Goal: Task Accomplishment & Management: Manage account settings

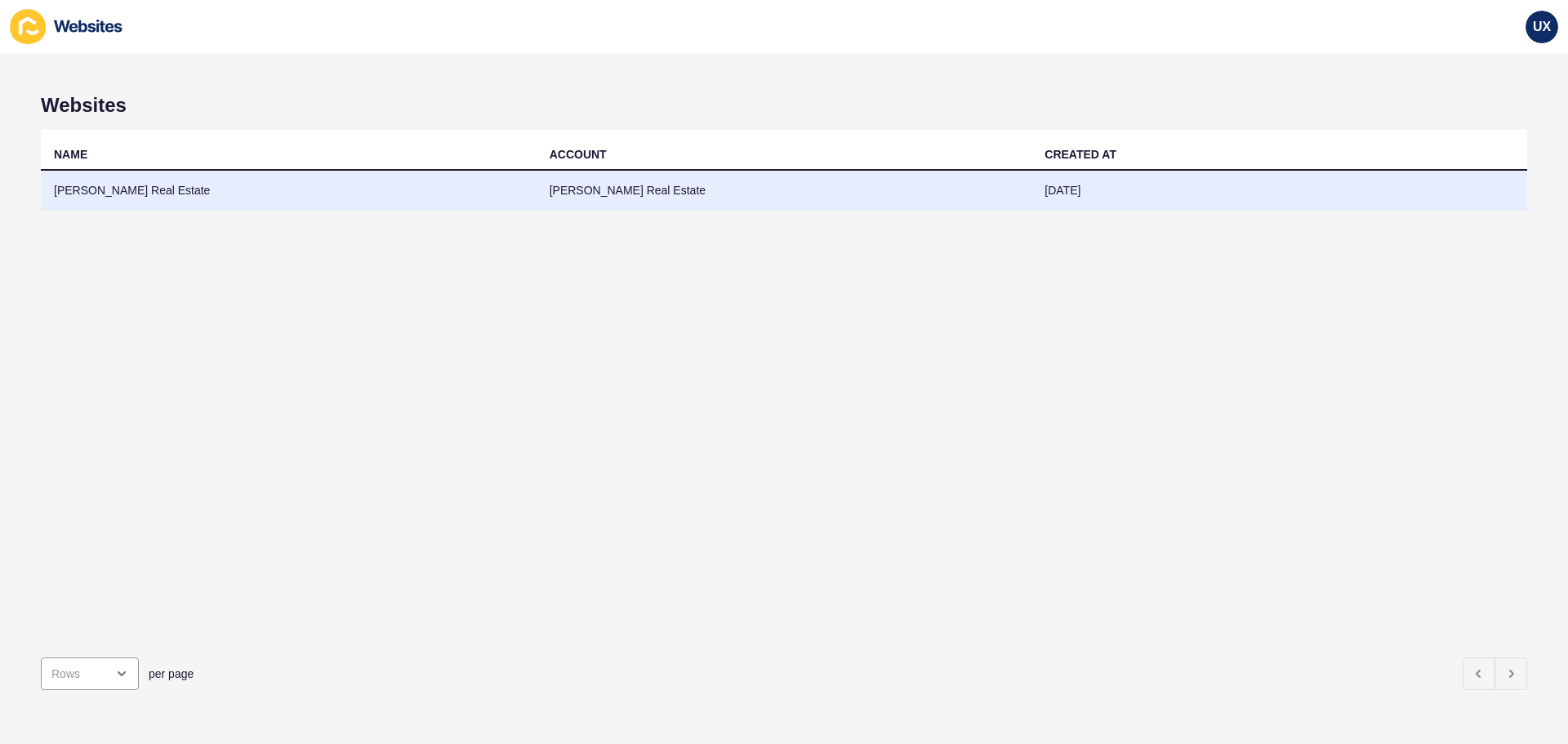
click at [628, 194] on td "[PERSON_NAME] Real Estate" at bounding box center [784, 191] width 496 height 40
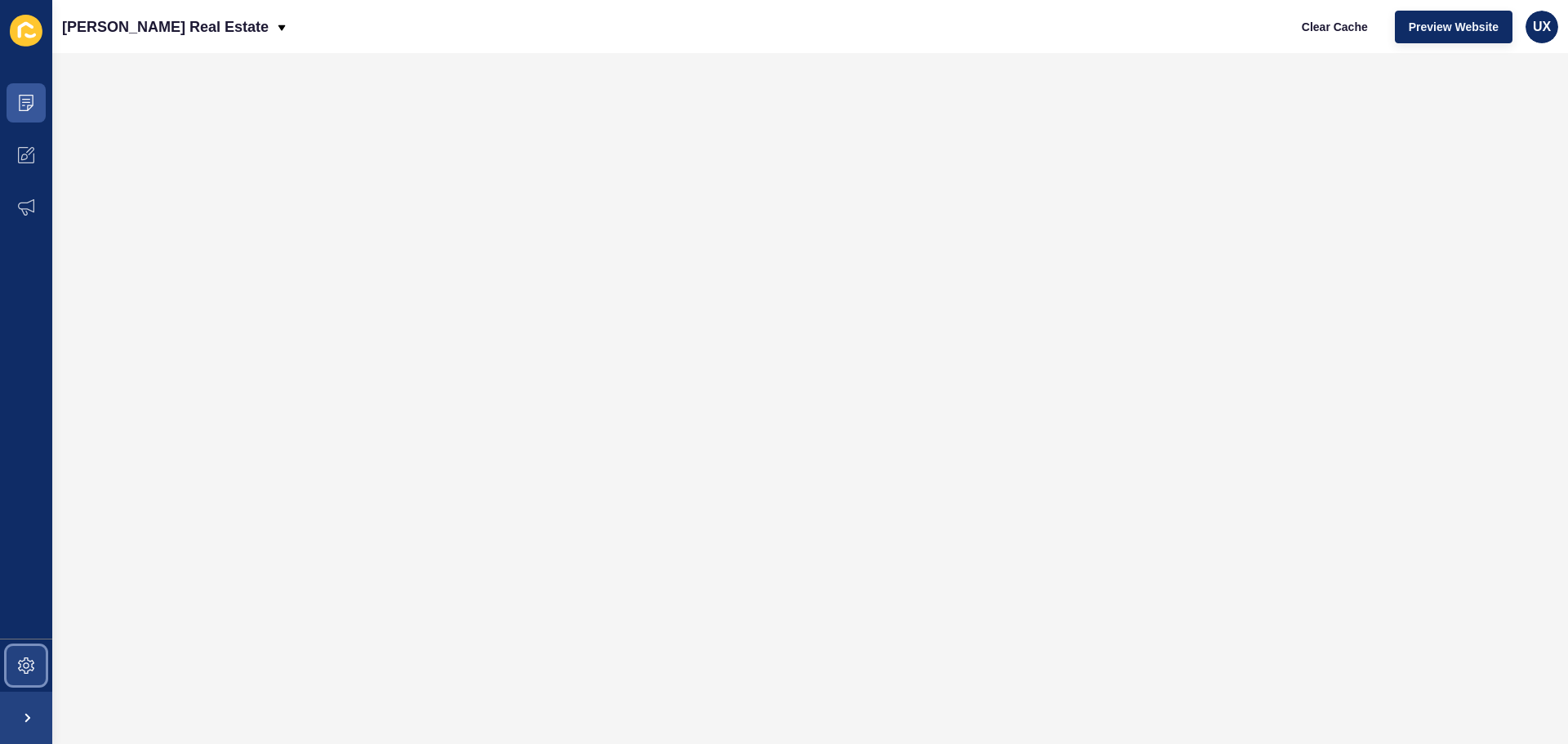
click at [5, 691] on span at bounding box center [26, 665] width 52 height 52
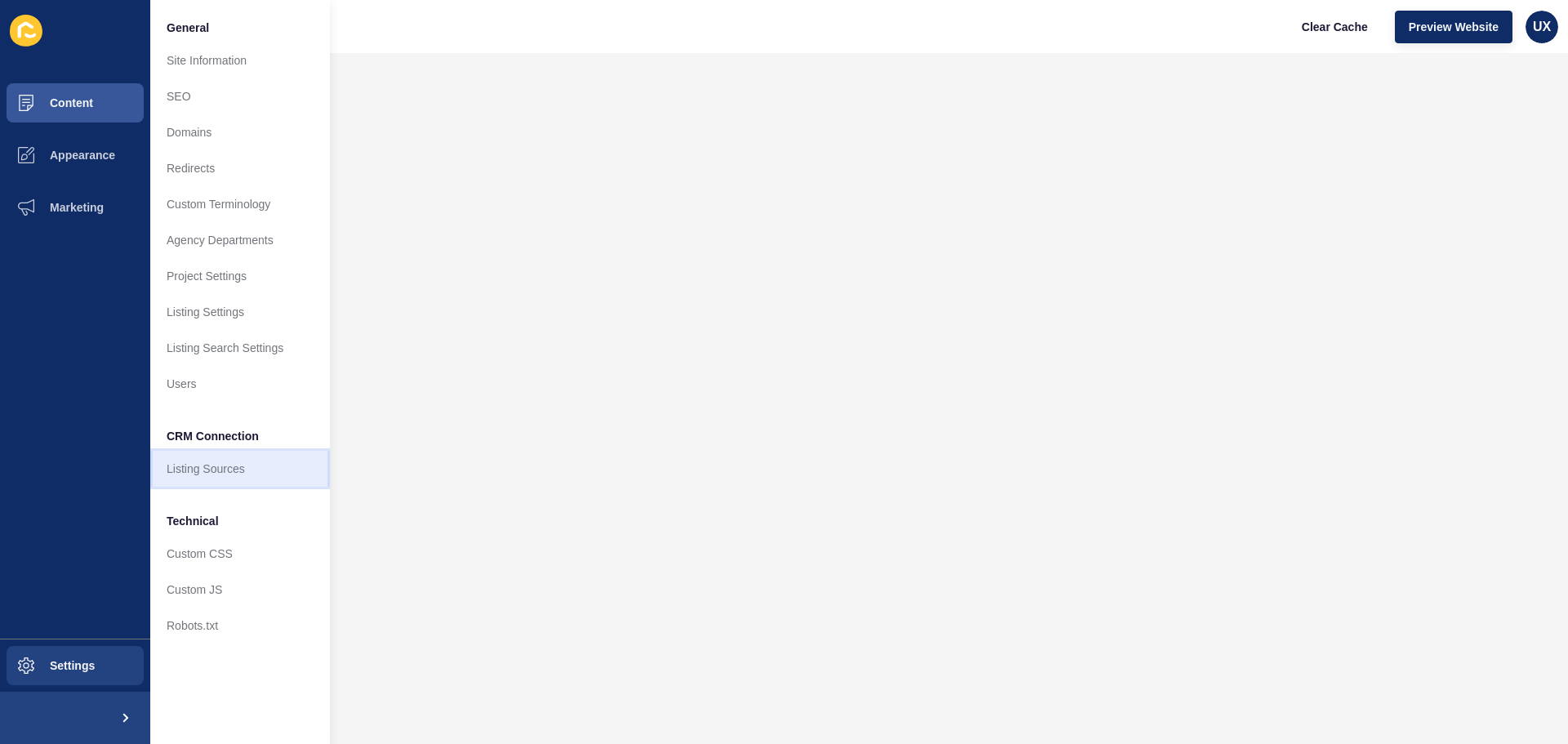
click at [173, 471] on link "Listing Sources" at bounding box center [239, 468] width 179 height 36
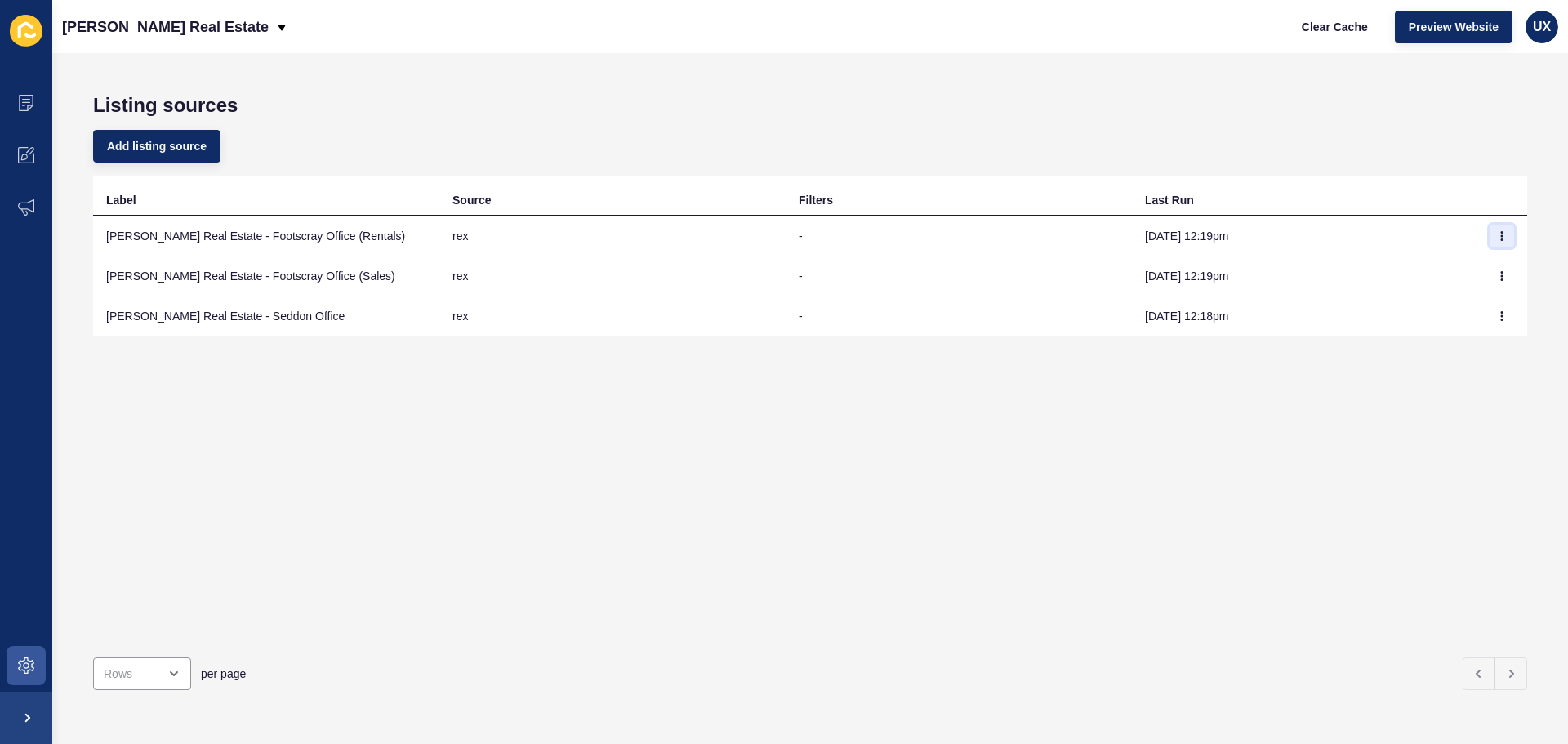
click at [1497, 240] on icon "button" at bounding box center [1502, 236] width 10 height 10
click at [1475, 268] on link "Sync now" at bounding box center [1445, 268] width 115 height 36
click at [1497, 280] on icon "button" at bounding box center [1502, 276] width 10 height 10
drag, startPoint x: 1454, startPoint y: 309, endPoint x: 1369, endPoint y: 8, distance: 312.8
click at [1453, 309] on link "Sync now" at bounding box center [1445, 308] width 115 height 36
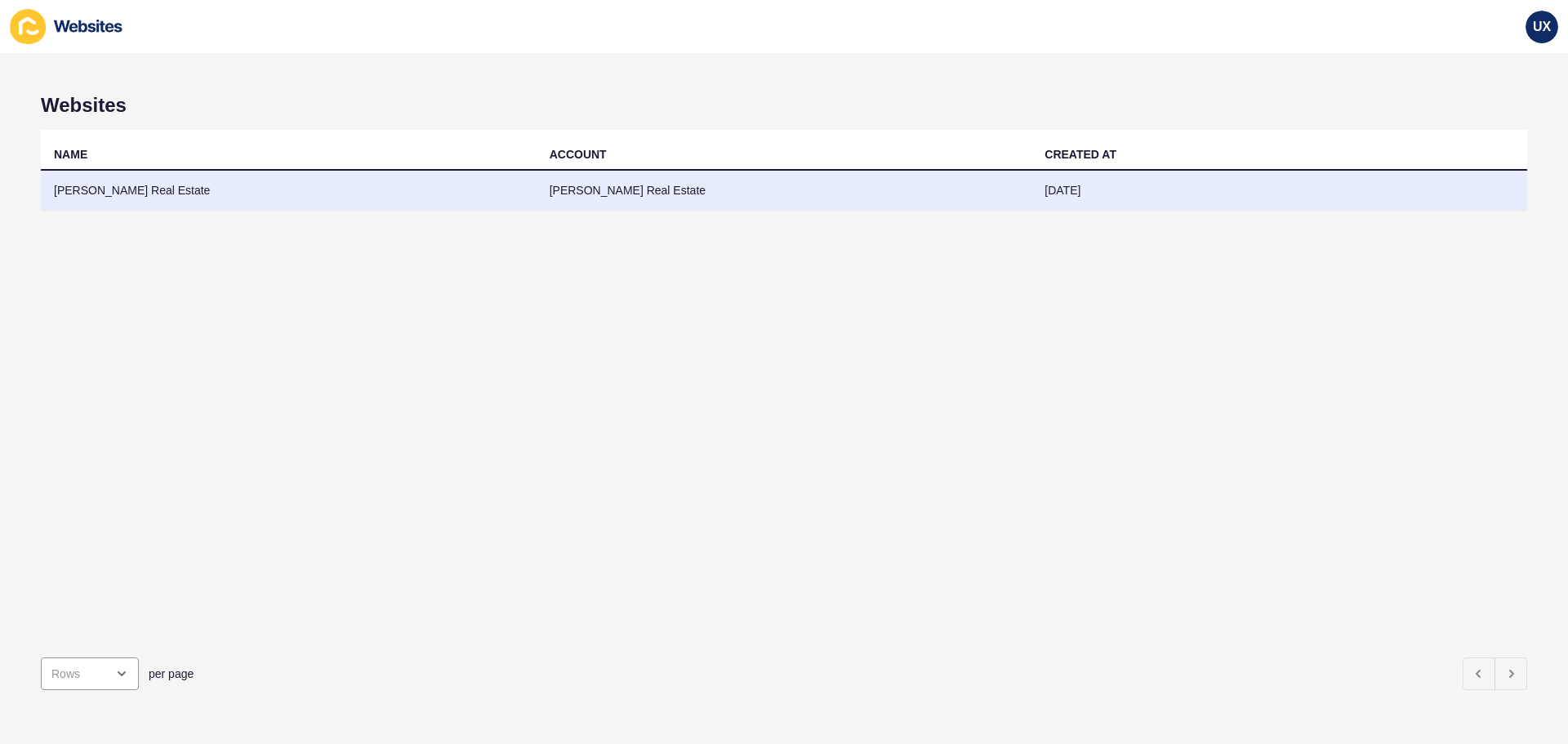
click at [579, 189] on td "[PERSON_NAME] Real Estate" at bounding box center [784, 191] width 496 height 40
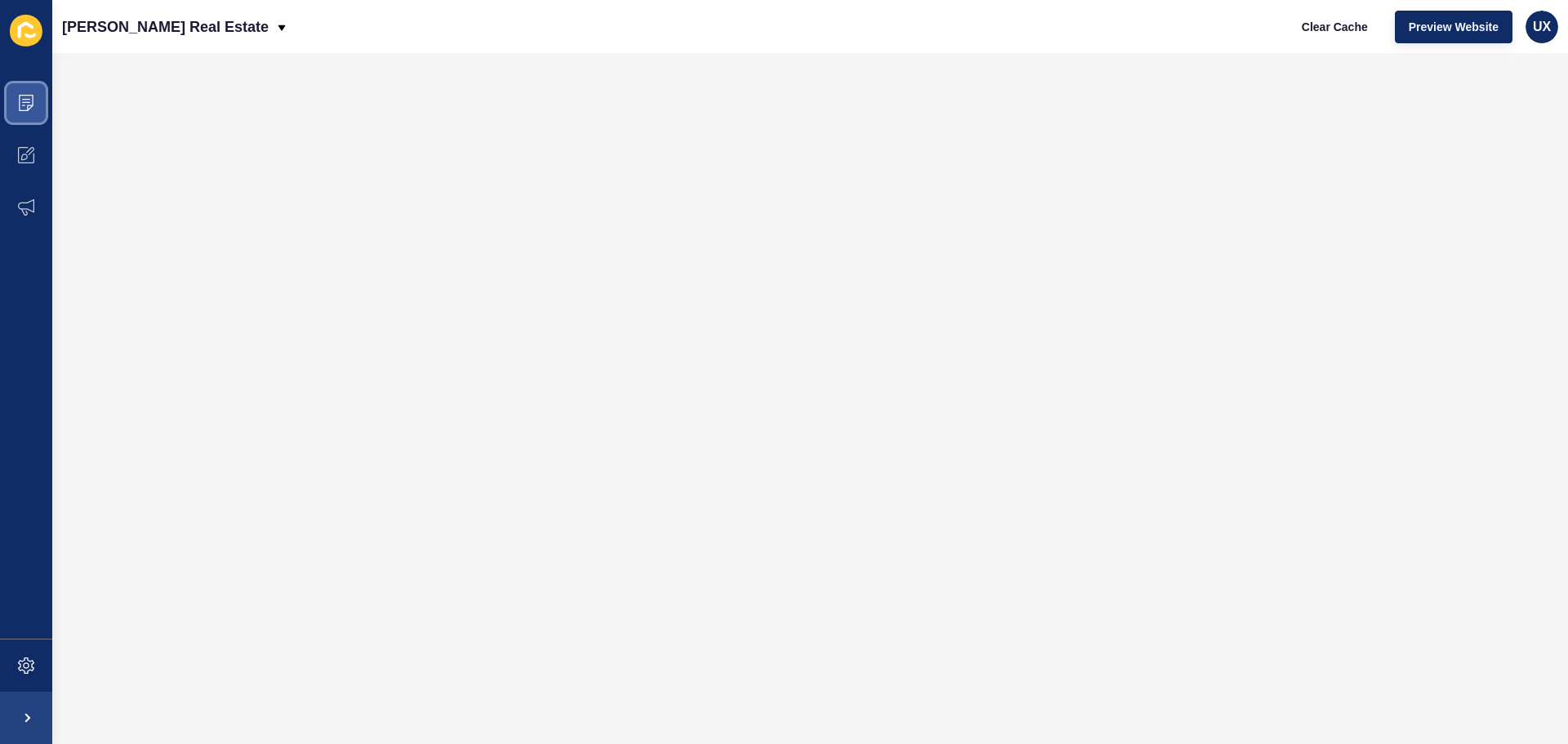
click at [25, 103] on icon at bounding box center [26, 102] width 8 height 1
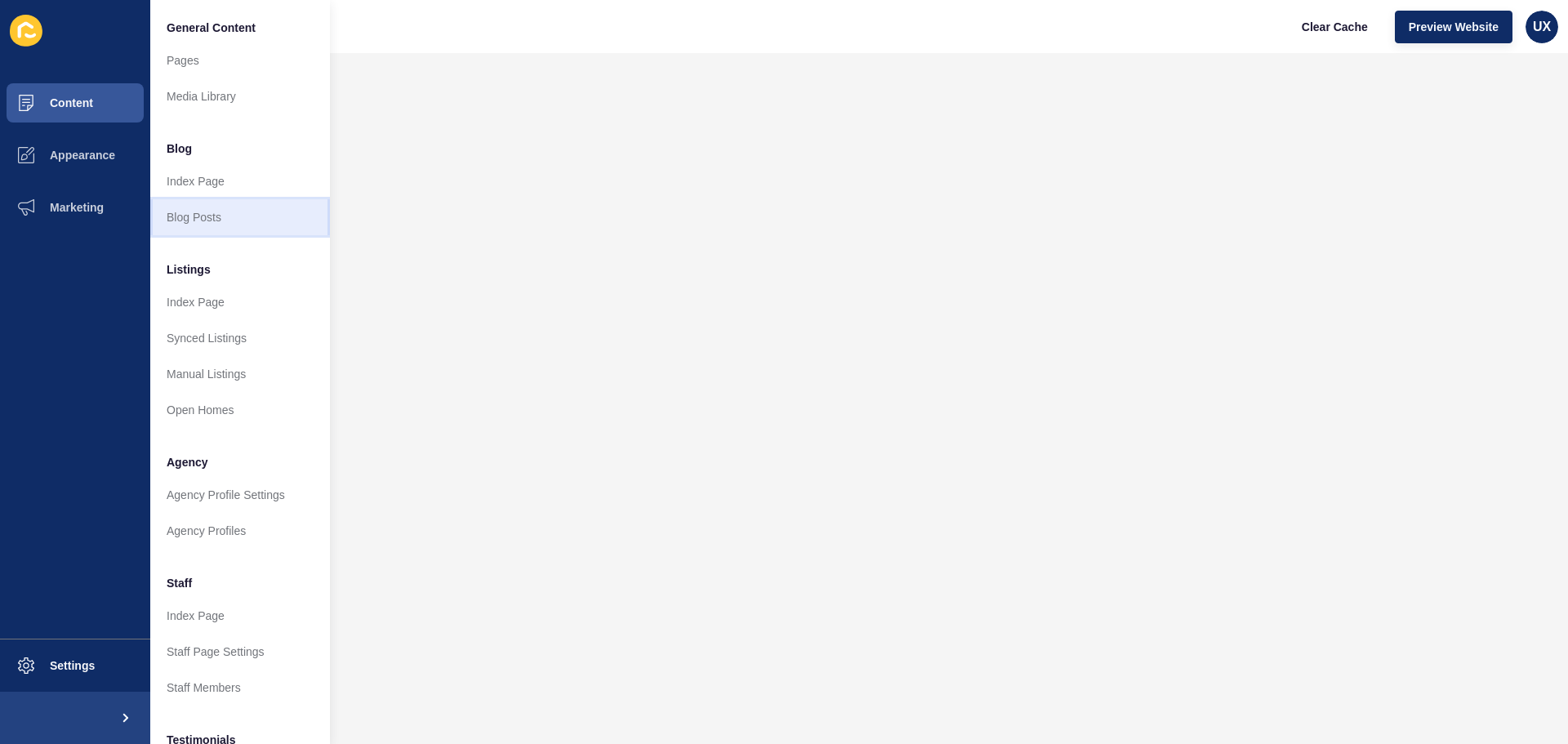
click at [199, 218] on link "Blog Posts" at bounding box center [239, 217] width 179 height 36
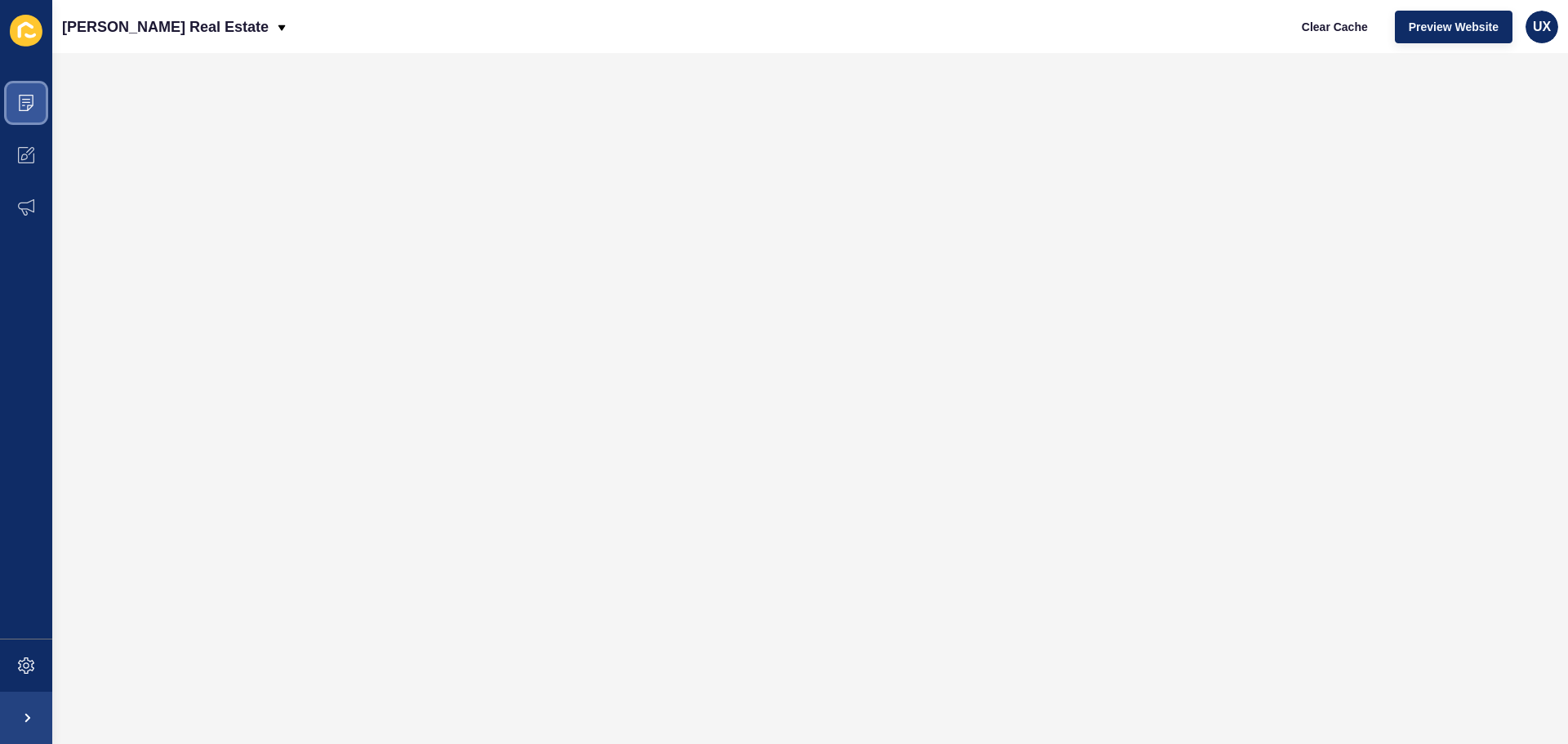
click at [21, 106] on icon at bounding box center [25, 103] width 16 height 16
click at [29, 107] on icon at bounding box center [25, 103] width 16 height 16
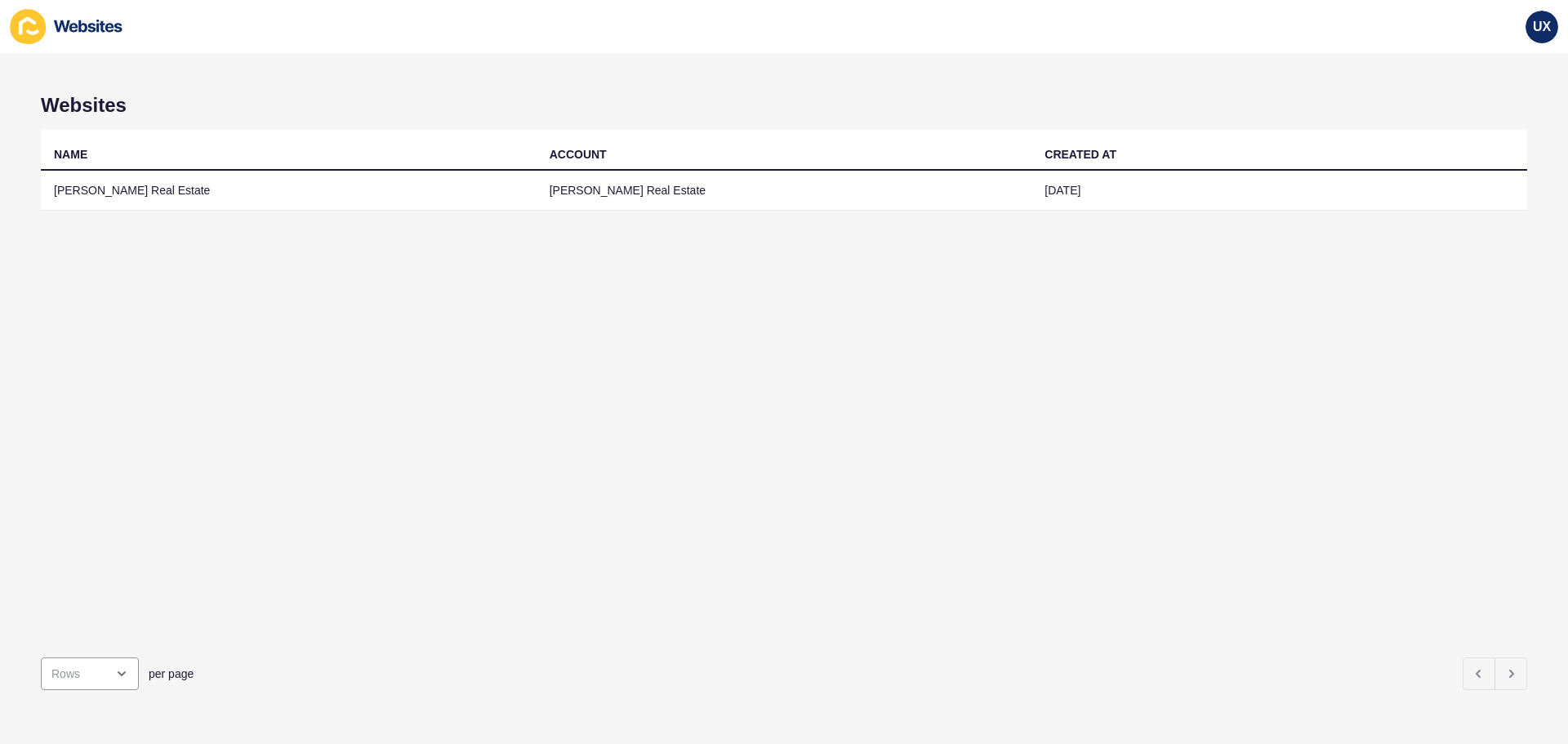
click at [567, 204] on td "[PERSON_NAME] Real Estate" at bounding box center [784, 191] width 496 height 40
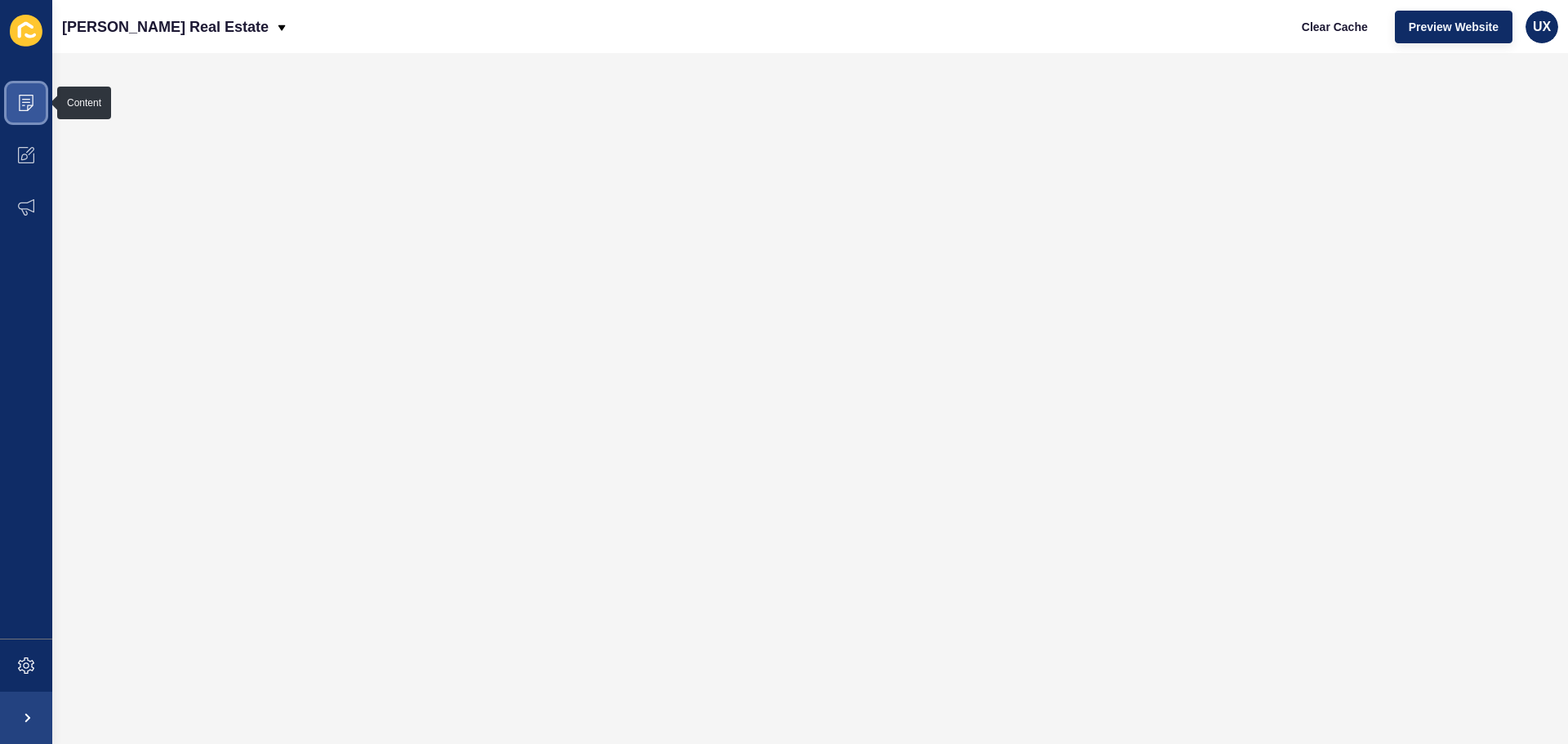
click at [22, 120] on span at bounding box center [26, 103] width 52 height 52
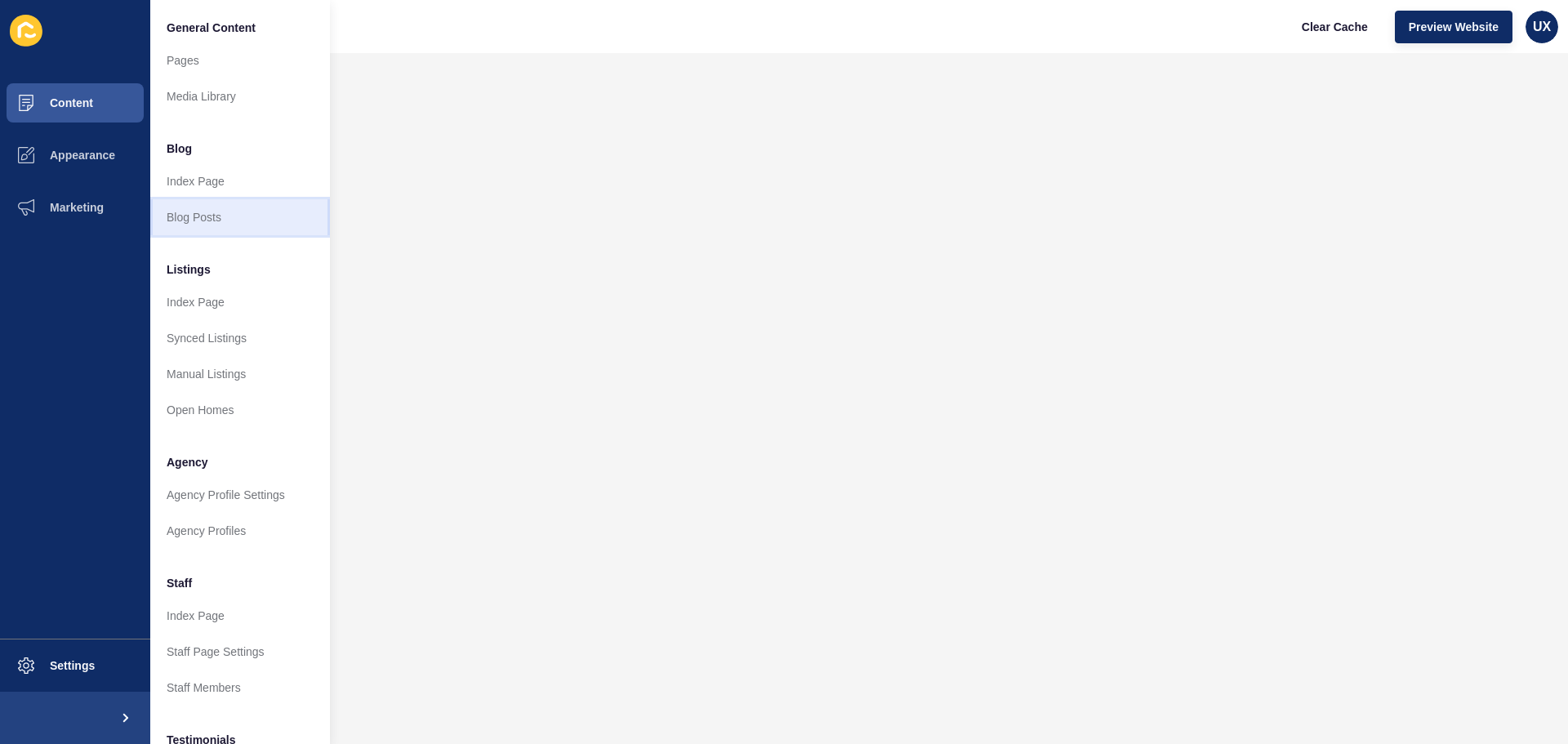
drag, startPoint x: 195, startPoint y: 216, endPoint x: 860, endPoint y: 49, distance: 685.6
click at [196, 217] on link "Blog Posts" at bounding box center [239, 217] width 179 height 36
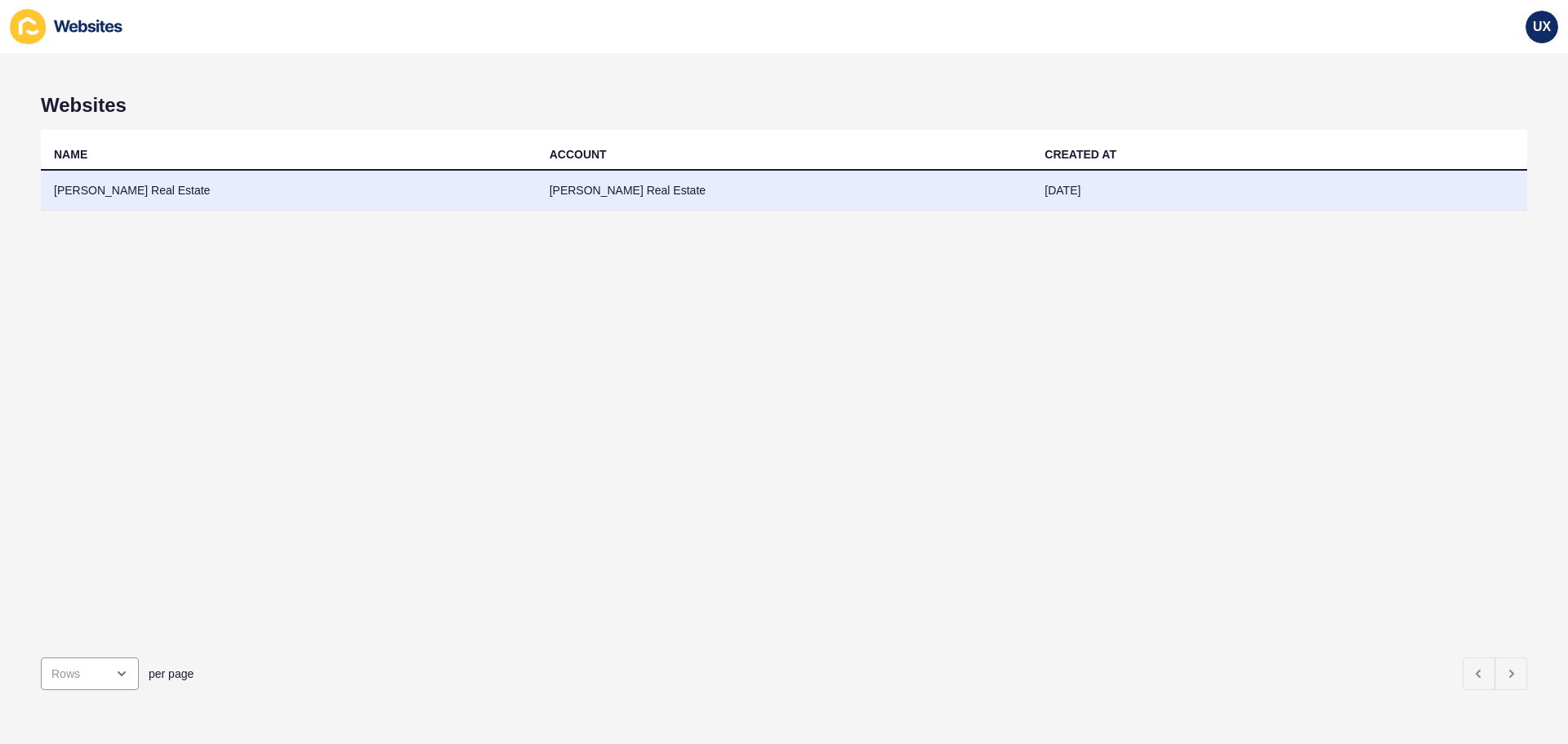
click at [323, 180] on td "[PERSON_NAME] Real Estate" at bounding box center [288, 191] width 496 height 40
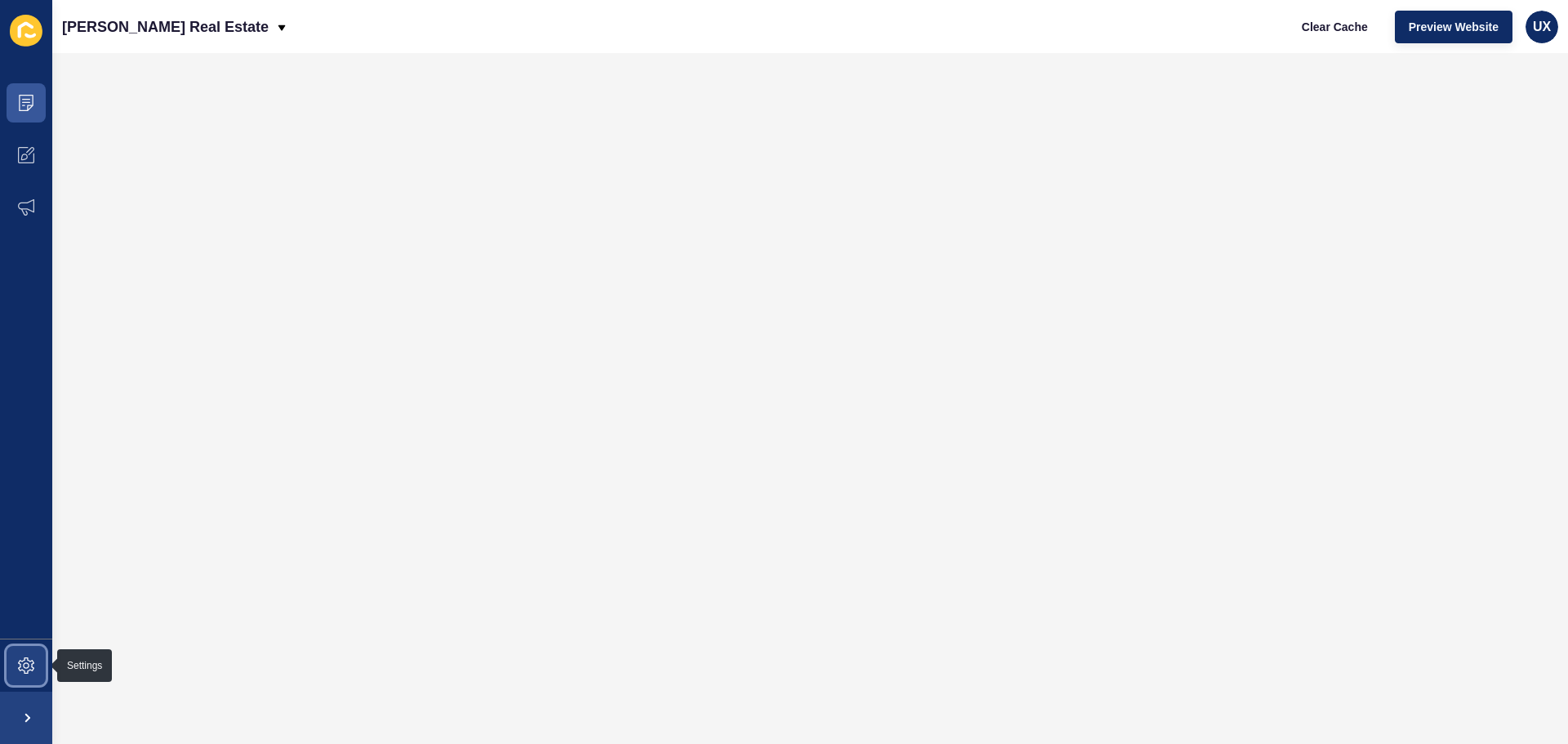
click at [17, 672] on span at bounding box center [26, 665] width 52 height 52
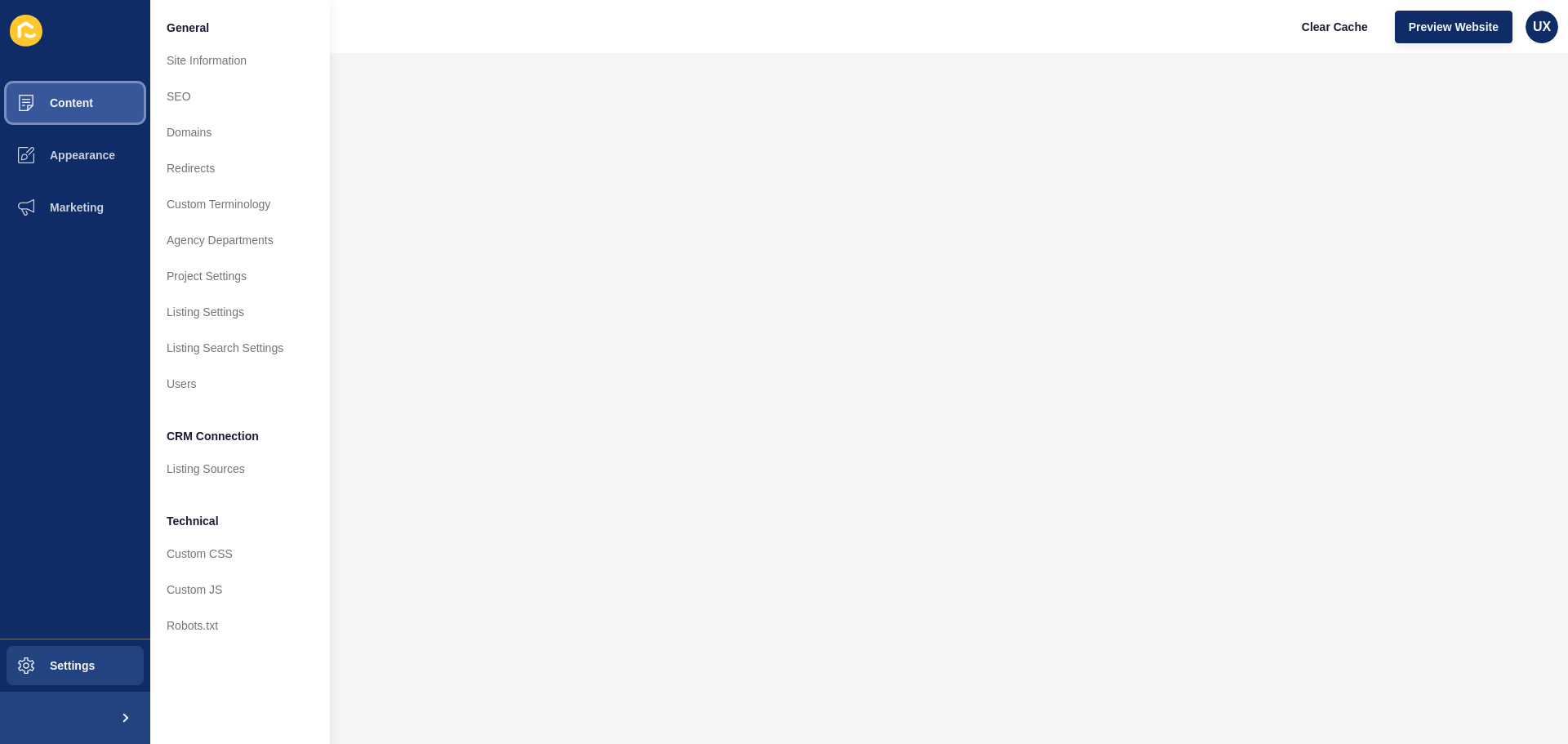
click at [62, 103] on span "Content" at bounding box center [45, 103] width 95 height 13
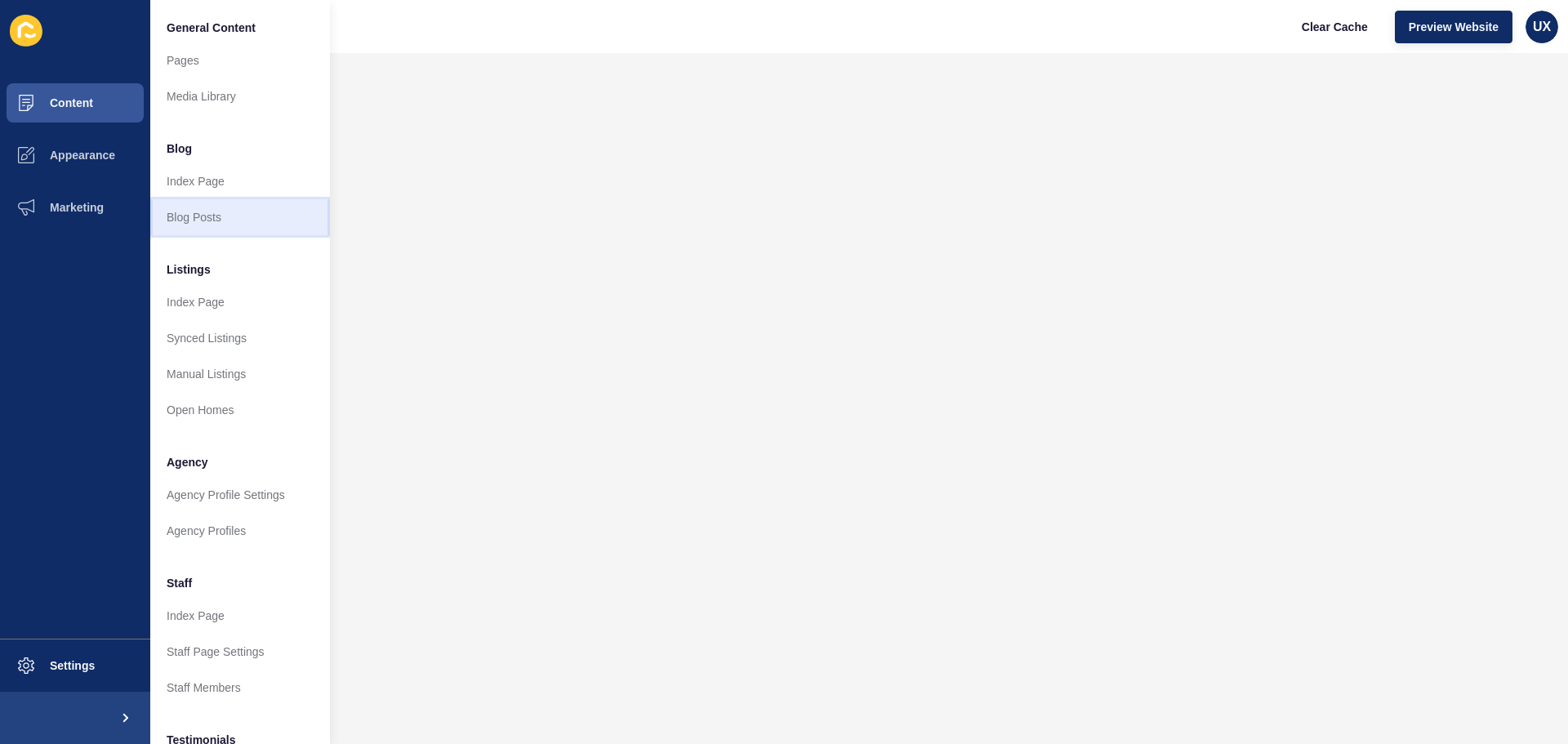
click at [215, 219] on link "Blog Posts" at bounding box center [239, 217] width 179 height 36
